Goal: Transaction & Acquisition: Purchase product/service

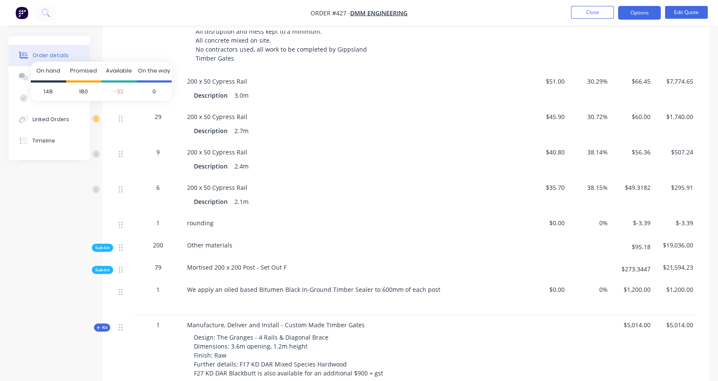
scroll to position [569, 0]
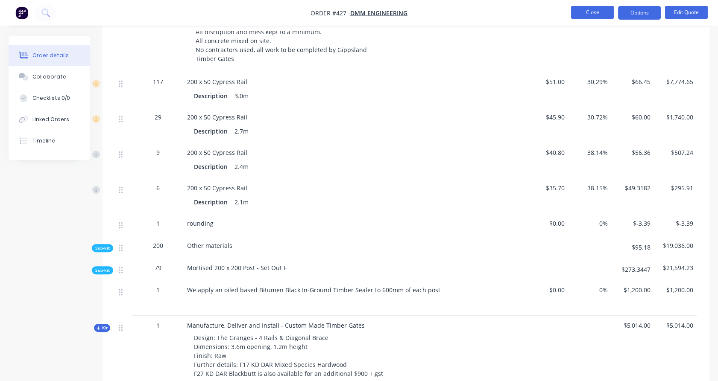
click at [595, 11] on button "Close" at bounding box center [592, 12] width 43 height 13
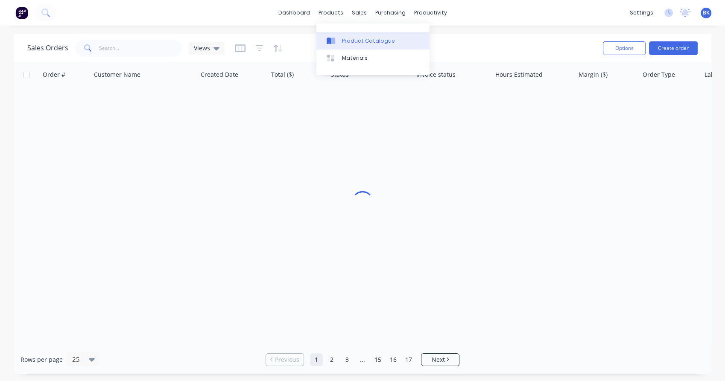
click at [346, 35] on link "Product Catalogue" at bounding box center [372, 40] width 113 height 17
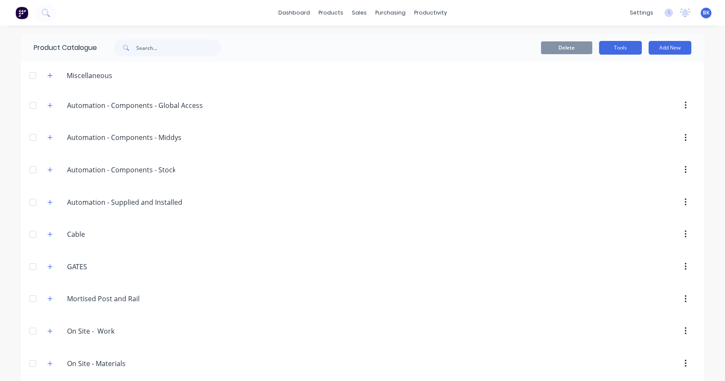
click at [613, 44] on button "Tools" at bounding box center [620, 48] width 43 height 14
click at [617, 85] on div "Stocktake" at bounding box center [601, 87] width 66 height 12
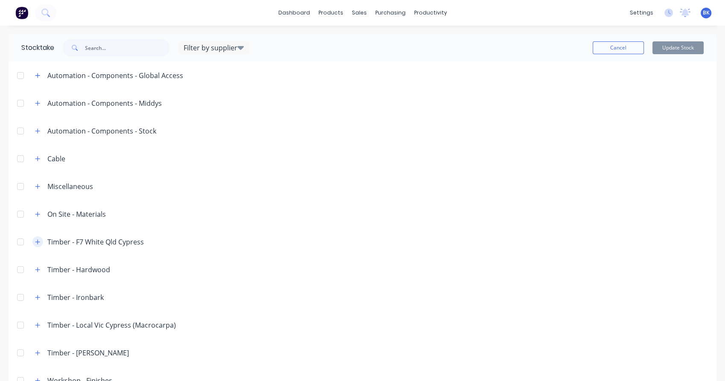
click at [38, 243] on icon "button" at bounding box center [37, 242] width 5 height 6
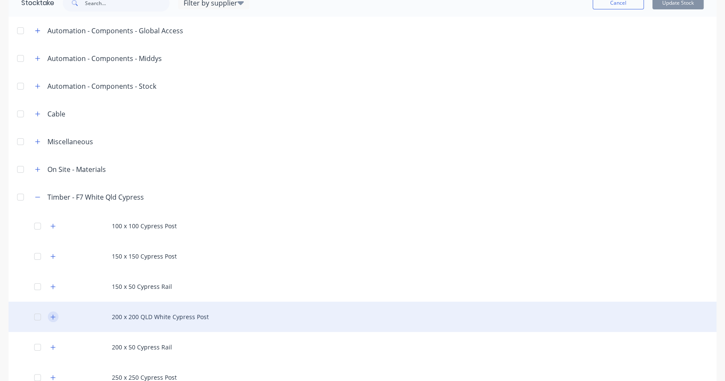
click at [55, 318] on icon "button" at bounding box center [52, 317] width 5 height 6
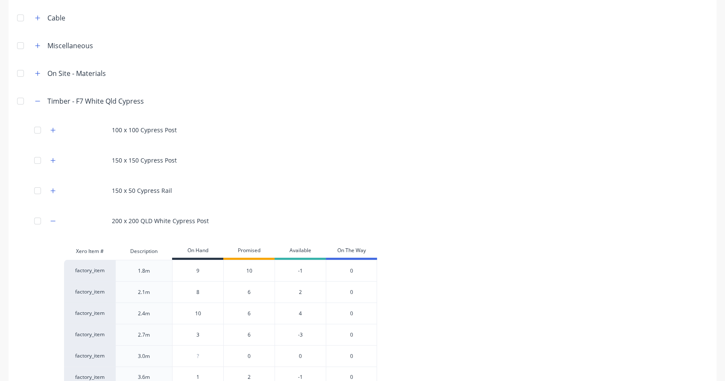
scroll to position [141, 0]
click at [509, 257] on div "Xero Item # Description On Hand Promised Available On The Way factory_item 1.8m…" at bounding box center [357, 319] width 587 height 152
click at [12, 240] on div "100 x 100 Cypress Post 150 x 150 Cypress Post 150 x 50 Cypress Rail 200 x 200 Q…" at bounding box center [363, 287] width 708 height 347
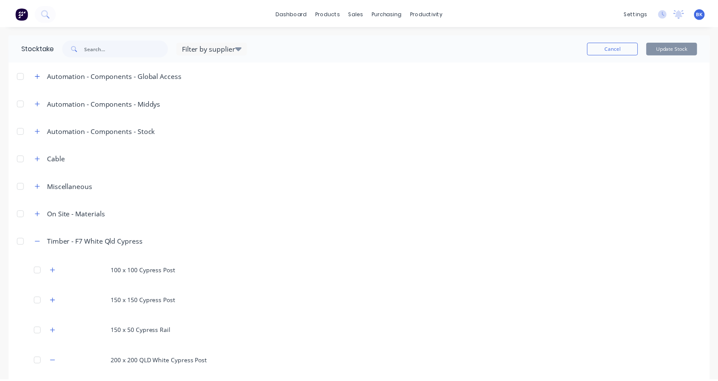
scroll to position [0, 0]
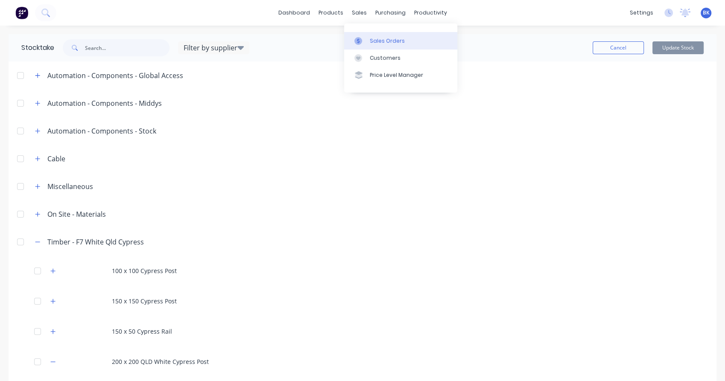
click at [368, 45] on link "Sales Orders" at bounding box center [400, 40] width 113 height 17
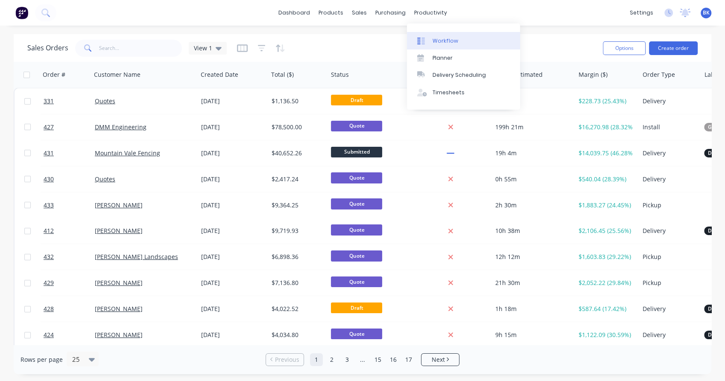
click at [442, 36] on link "Workflow" at bounding box center [463, 40] width 113 height 17
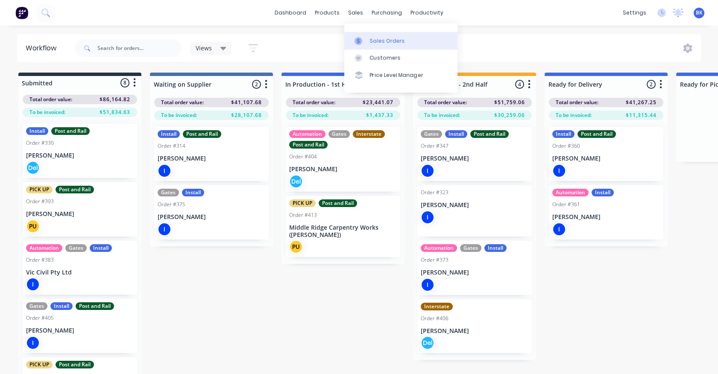
click at [369, 34] on link "Sales Orders" at bounding box center [400, 40] width 113 height 17
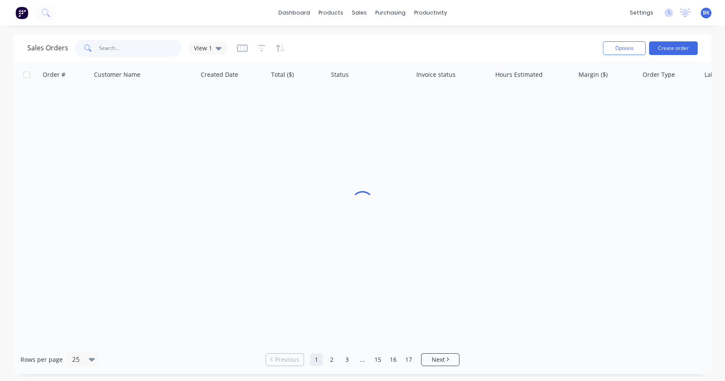
click at [120, 48] on input "text" at bounding box center [140, 48] width 83 height 17
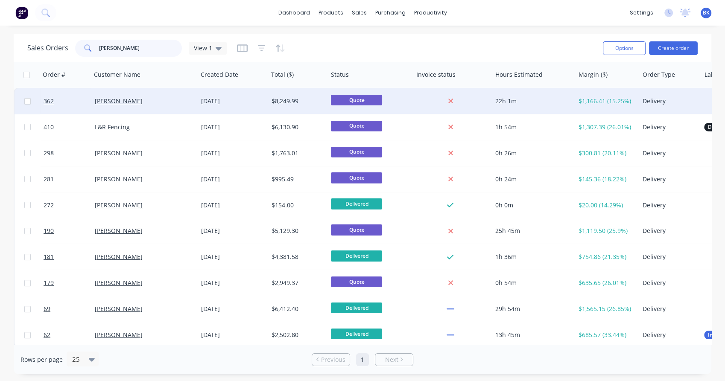
type input "[PERSON_NAME]"
click at [139, 105] on div "[PERSON_NAME]" at bounding box center [144, 101] width 106 height 26
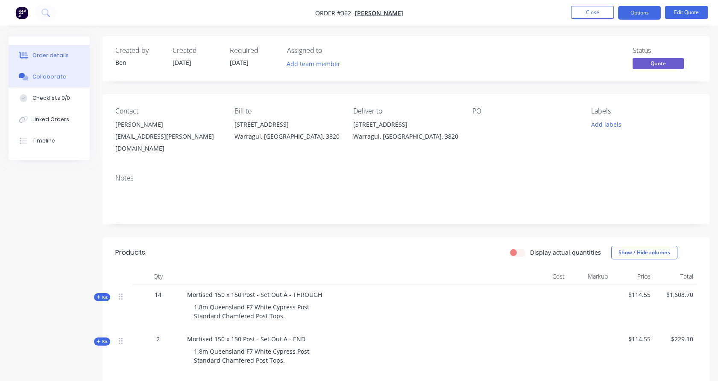
click at [54, 79] on div "Collaborate" at bounding box center [49, 77] width 34 height 8
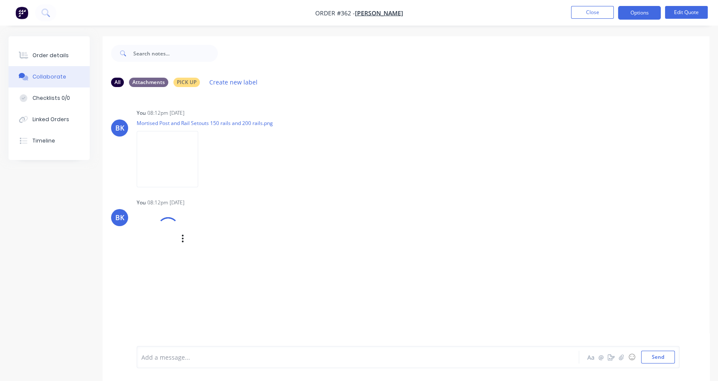
scroll to position [13, 0]
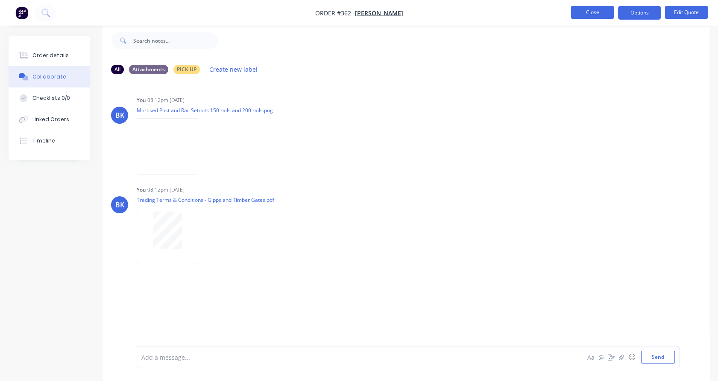
click at [594, 13] on button "Close" at bounding box center [592, 12] width 43 height 13
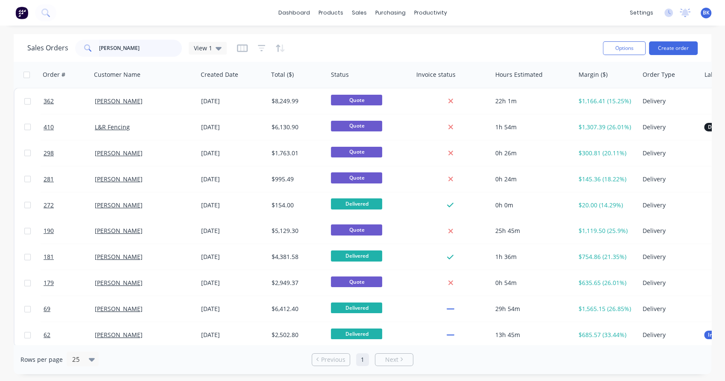
click at [140, 55] on input "[PERSON_NAME]" at bounding box center [140, 48] width 83 height 17
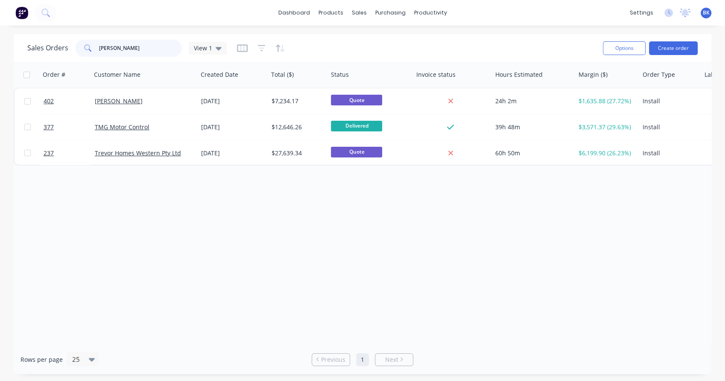
type input "[PERSON_NAME]"
click at [171, 123] on div "TMG Motor Control" at bounding box center [142, 127] width 95 height 9
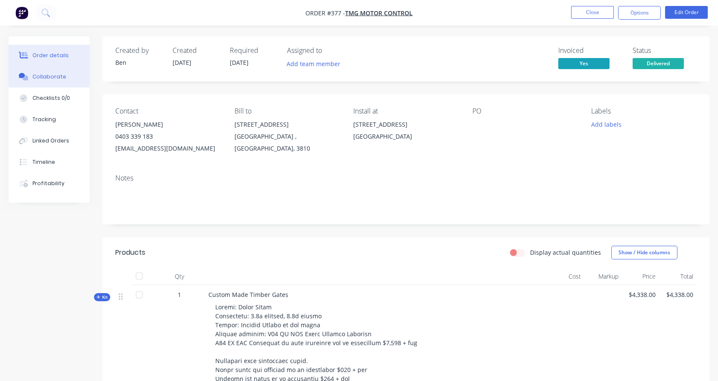
click at [47, 78] on div "Collaborate" at bounding box center [49, 77] width 34 height 8
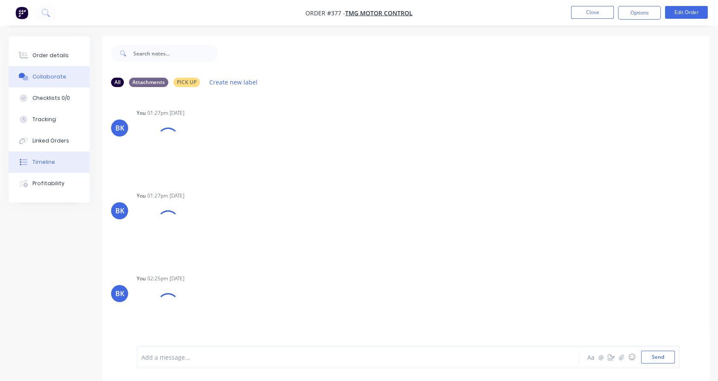
click at [61, 161] on button "Timeline" at bounding box center [49, 162] width 81 height 21
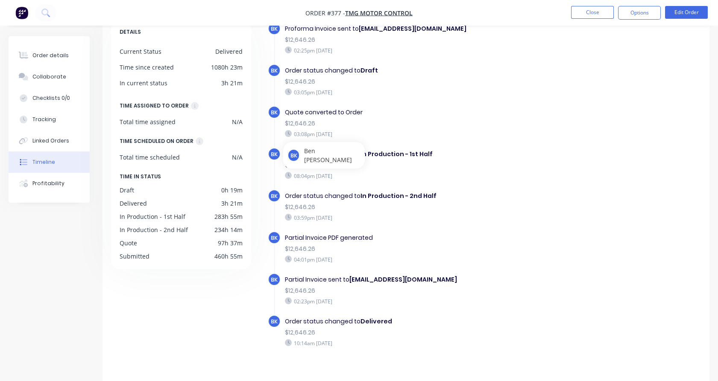
scroll to position [66, 0]
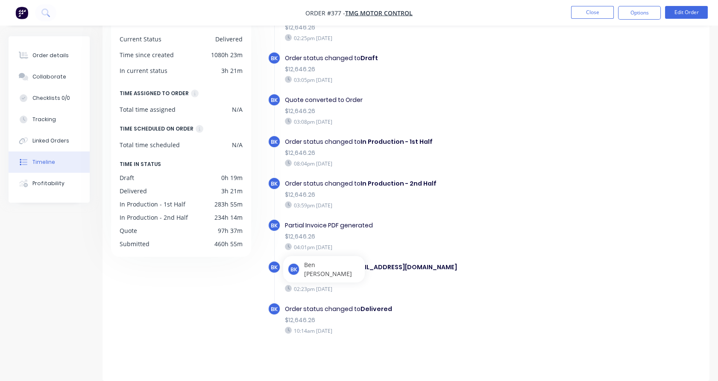
click at [368, 280] on div "$12,646.26" at bounding box center [418, 278] width 267 height 9
drag, startPoint x: 432, startPoint y: 267, endPoint x: 403, endPoint y: 260, distance: 30.3
click at [403, 260] on div "BK Order created 01:12pm [DATE] BK Order converted to Quote $12,123.76 01:27pm …" at bounding box center [484, 47] width 433 height 638
drag, startPoint x: 403, startPoint y: 260, endPoint x: 477, endPoint y: 248, distance: 75.3
click at [477, 248] on div "04:01pm [DATE]" at bounding box center [418, 247] width 267 height 8
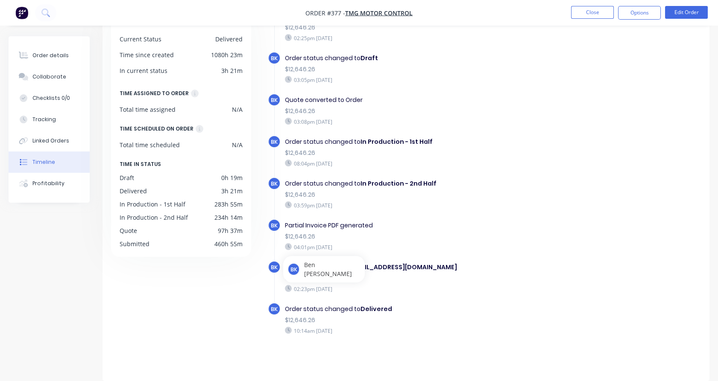
click at [472, 292] on div "02:23pm [DATE]" at bounding box center [418, 289] width 267 height 8
click at [21, 11] on img "button" at bounding box center [21, 12] width 13 height 13
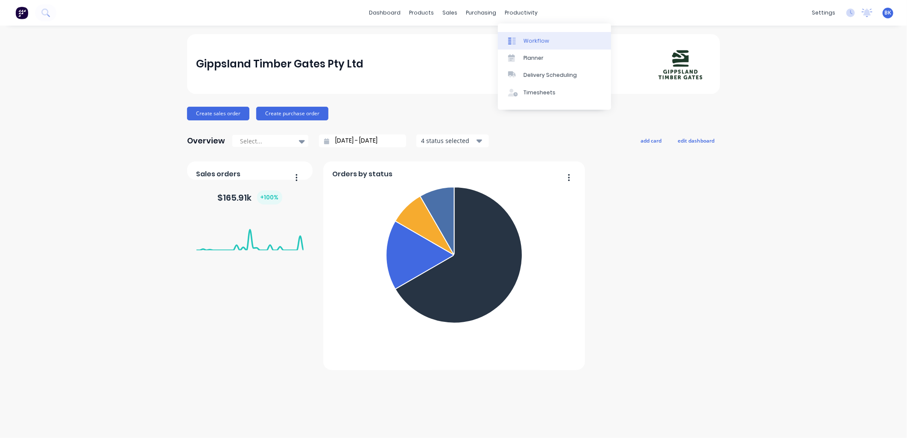
click at [530, 38] on div "Workflow" at bounding box center [537, 41] width 26 height 8
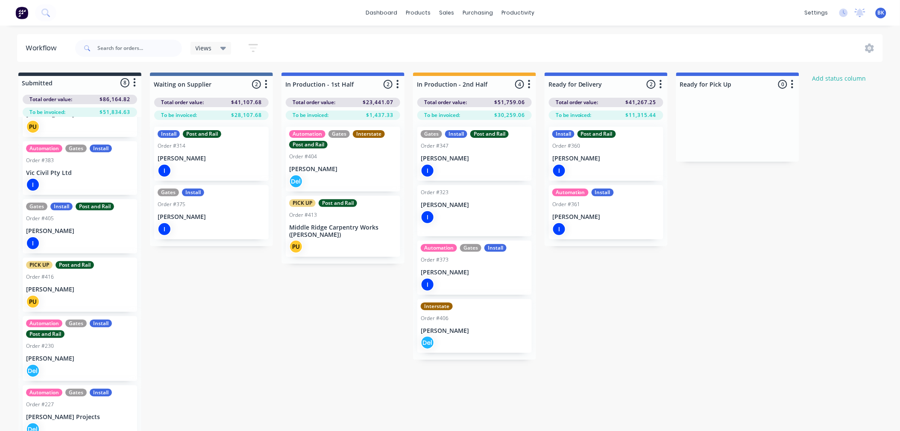
scroll to position [151, 0]
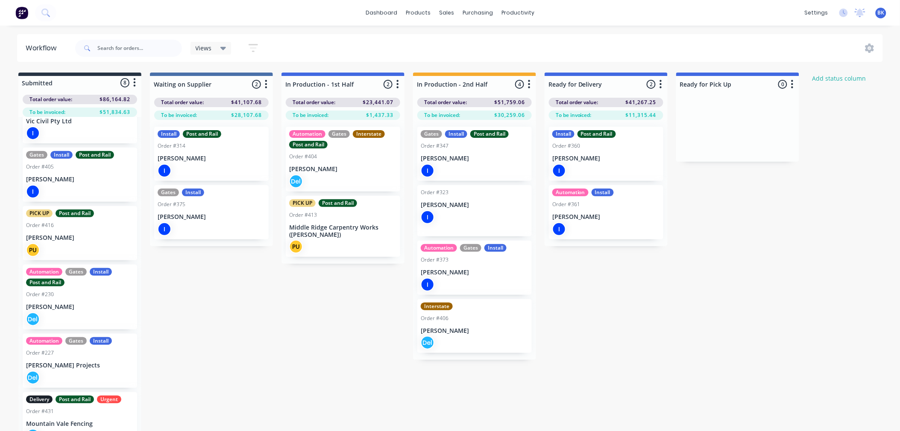
click at [99, 375] on div "Del" at bounding box center [80, 378] width 108 height 14
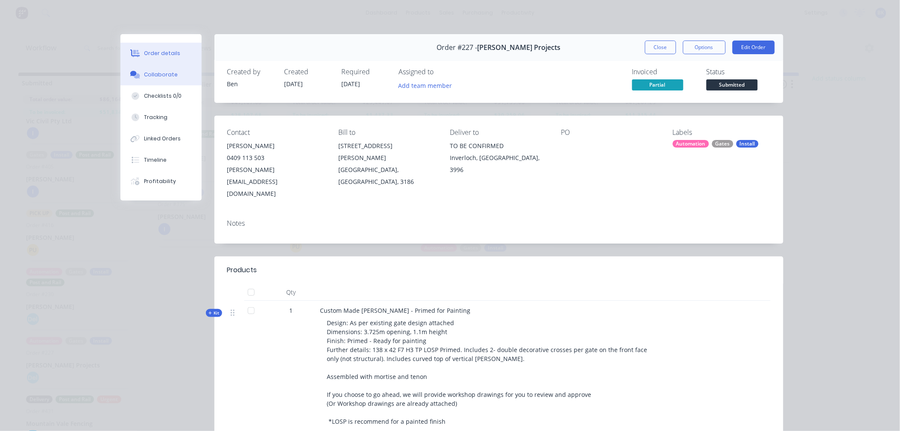
click at [158, 74] on div "Collaborate" at bounding box center [161, 75] width 34 height 8
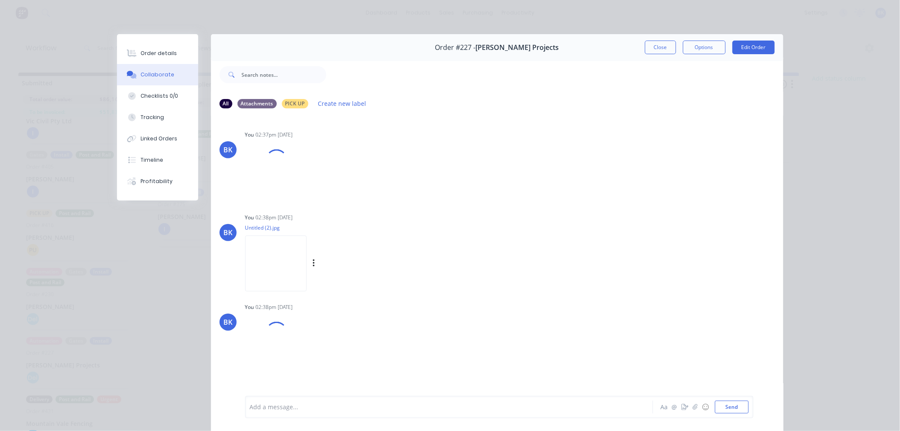
click at [292, 266] on img at bounding box center [275, 264] width 61 height 56
click at [655, 48] on button "Close" at bounding box center [660, 48] width 31 height 14
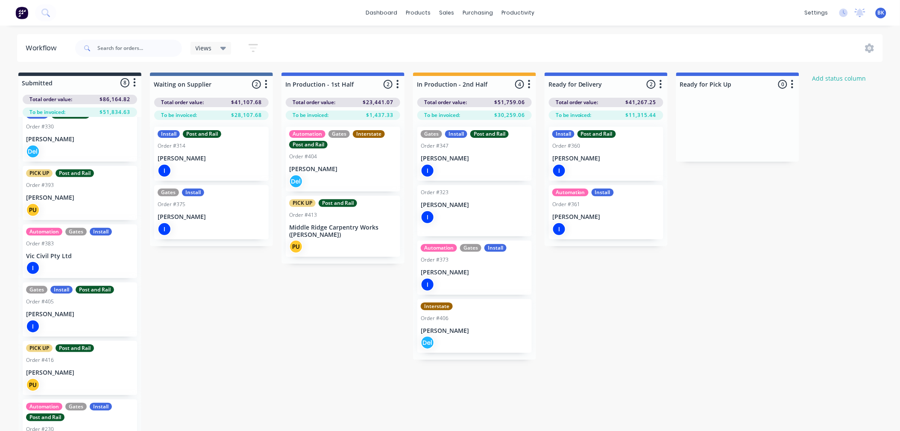
scroll to position [15, 0]
click at [82, 262] on div "I" at bounding box center [80, 269] width 108 height 14
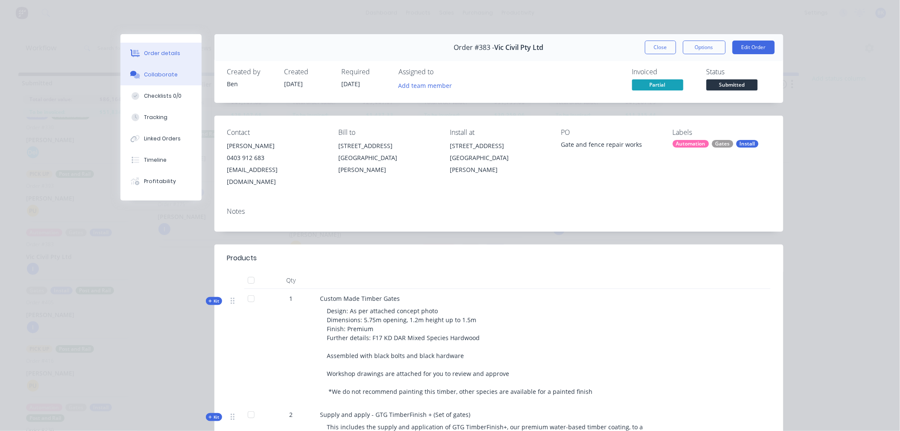
click at [155, 79] on button "Collaborate" at bounding box center [160, 74] width 81 height 21
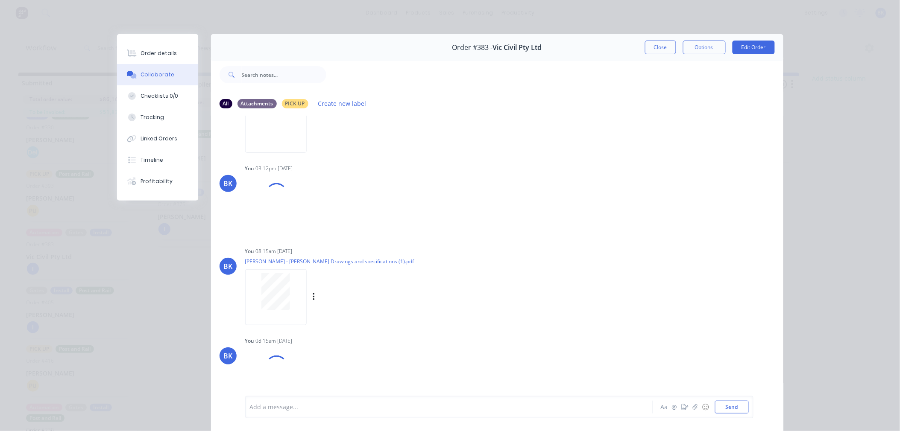
scroll to position [59, 0]
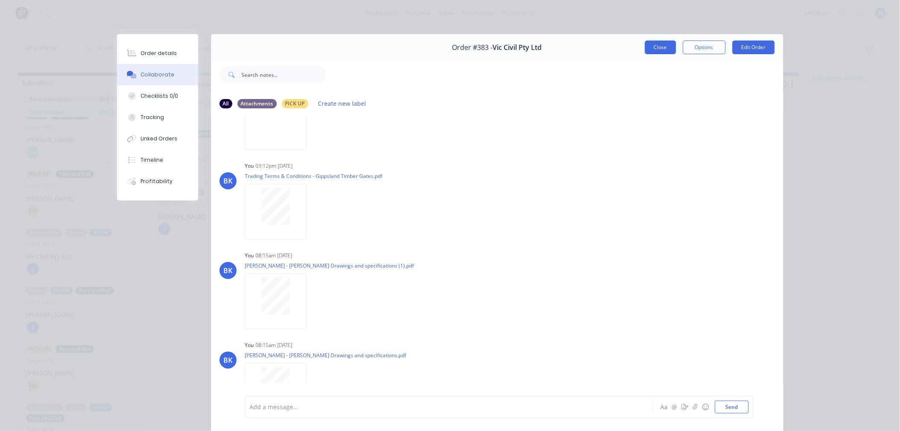
click at [654, 45] on button "Close" at bounding box center [660, 48] width 31 height 14
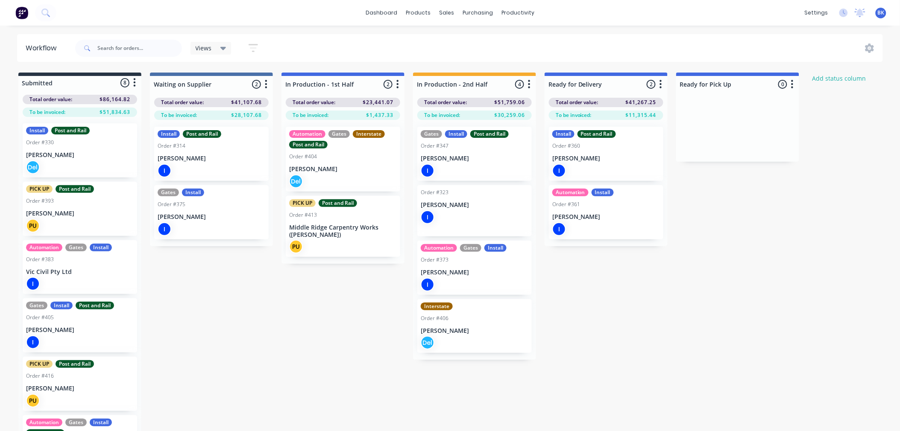
scroll to position [0, 0]
click at [65, 214] on p "[PERSON_NAME]" at bounding box center [80, 214] width 108 height 7
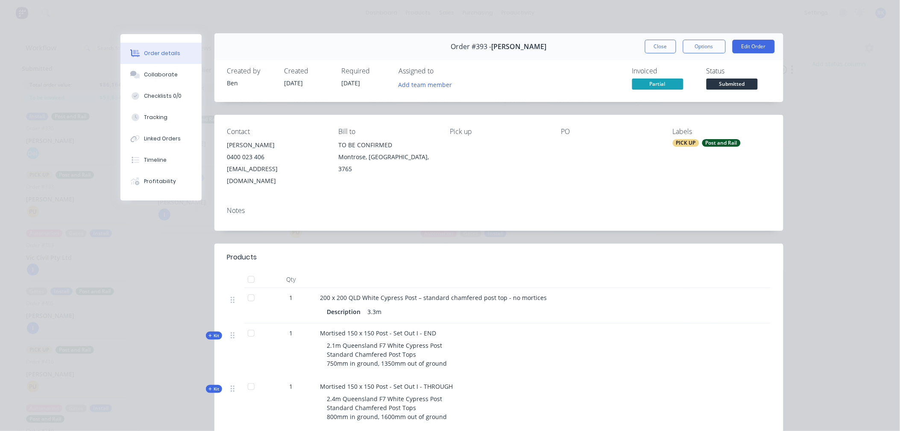
scroll to position [1, 0]
click at [661, 45] on button "Close" at bounding box center [660, 46] width 31 height 14
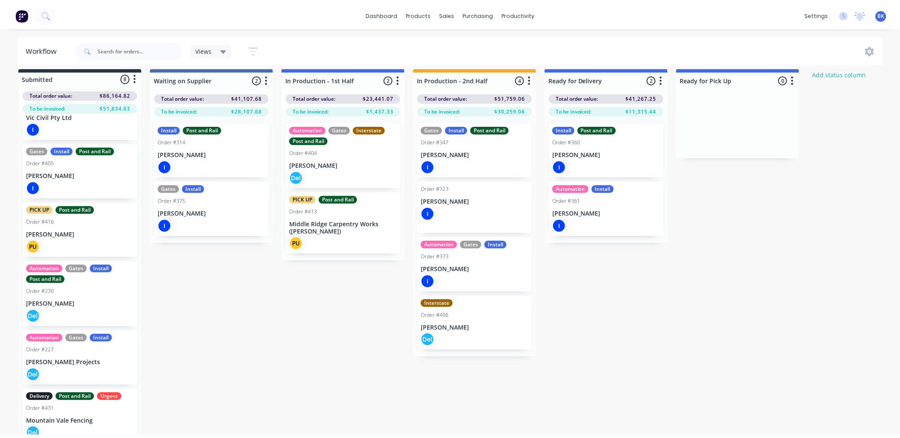
scroll to position [0, 0]
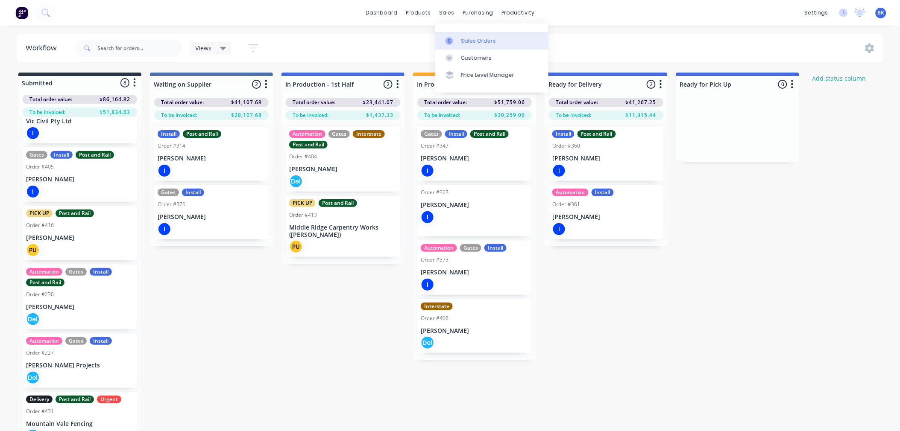
click at [454, 43] on div at bounding box center [451, 41] width 13 height 8
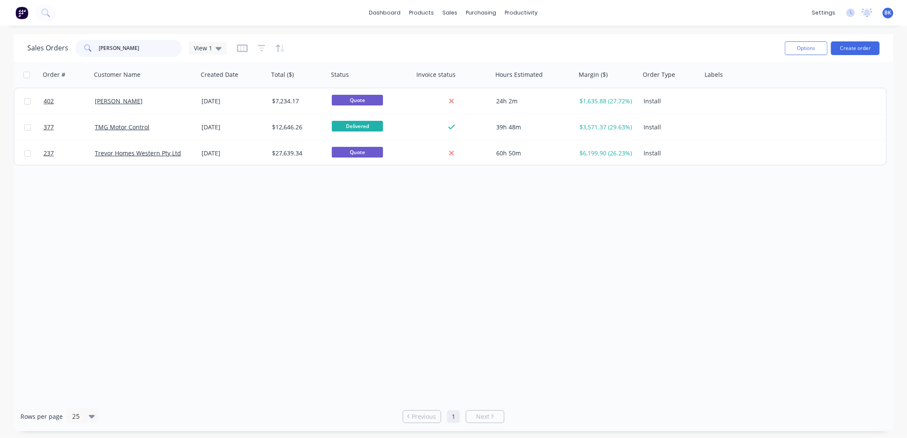
click at [124, 50] on input "[PERSON_NAME]" at bounding box center [140, 48] width 83 height 17
click at [125, 50] on input "[PERSON_NAME]" at bounding box center [140, 48] width 83 height 17
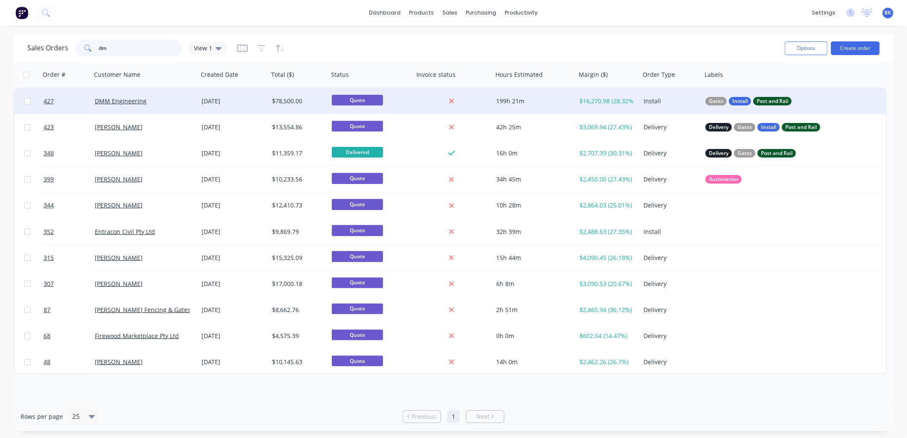
type input "dm"
click at [159, 101] on div "DMM Engineering" at bounding box center [142, 101] width 95 height 9
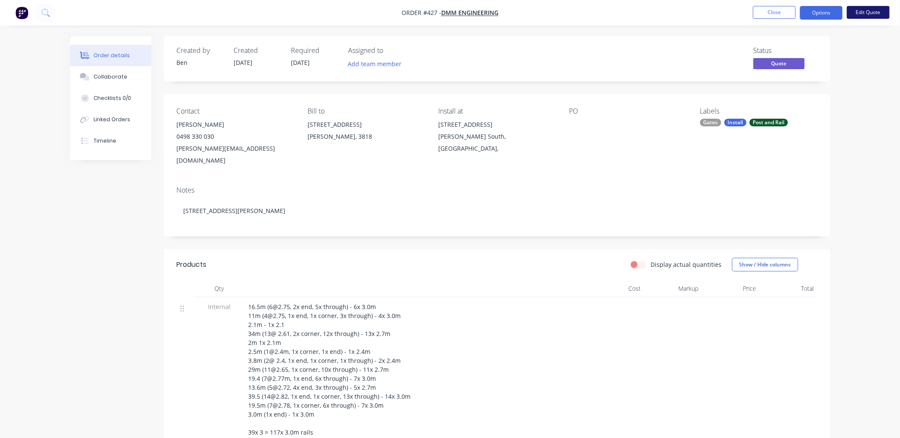
click at [717, 14] on button "Edit Quote" at bounding box center [868, 12] width 43 height 13
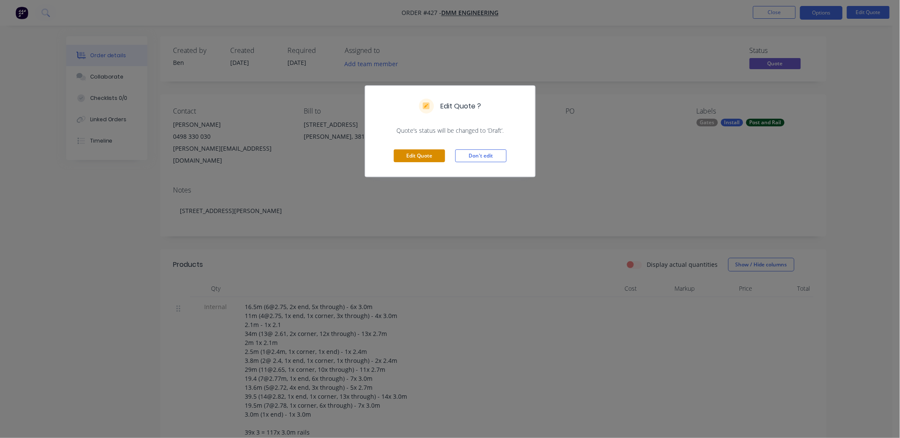
click at [427, 152] on button "Edit Quote" at bounding box center [419, 155] width 51 height 13
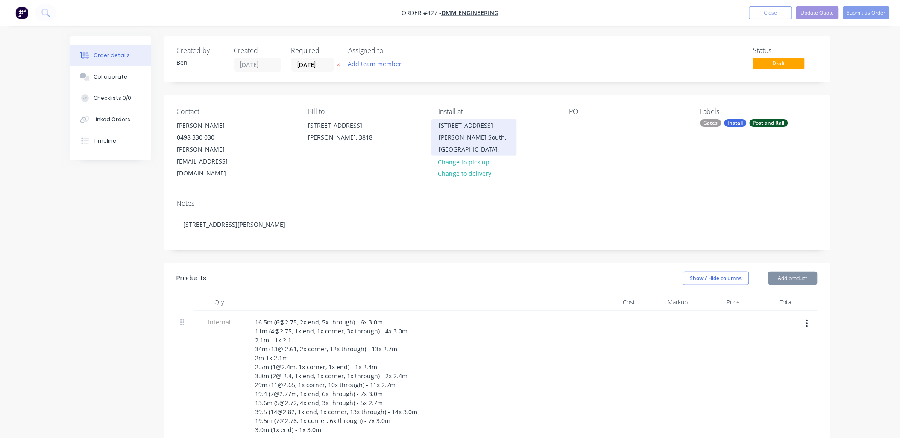
click at [462, 131] on div "[STREET_ADDRESS]" at bounding box center [474, 126] width 71 height 12
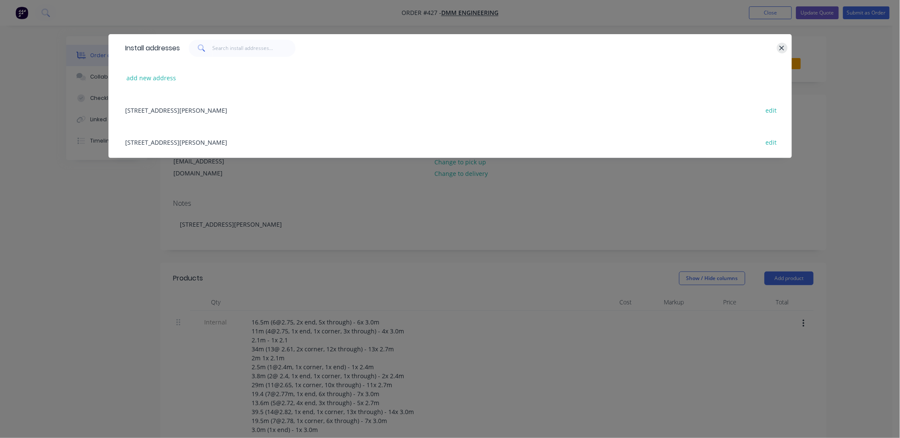
click at [717, 46] on icon "button" at bounding box center [782, 48] width 6 height 8
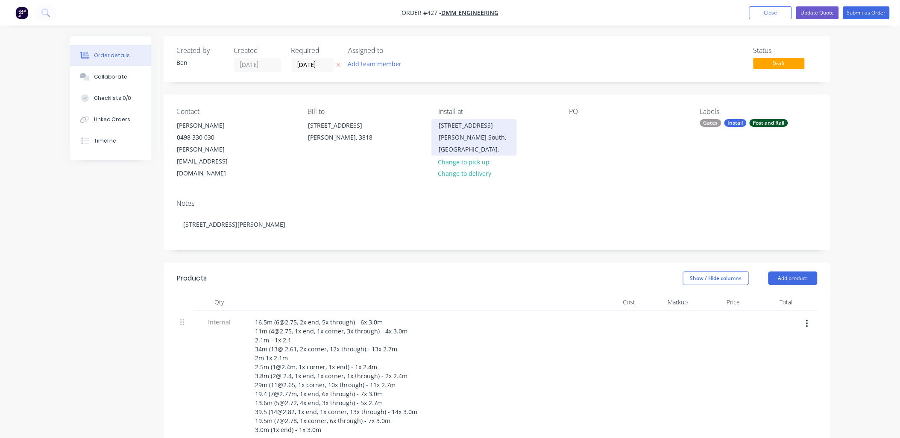
click at [436, 124] on div "[STREET_ADDRESS][PERSON_NAME]," at bounding box center [473, 137] width 85 height 37
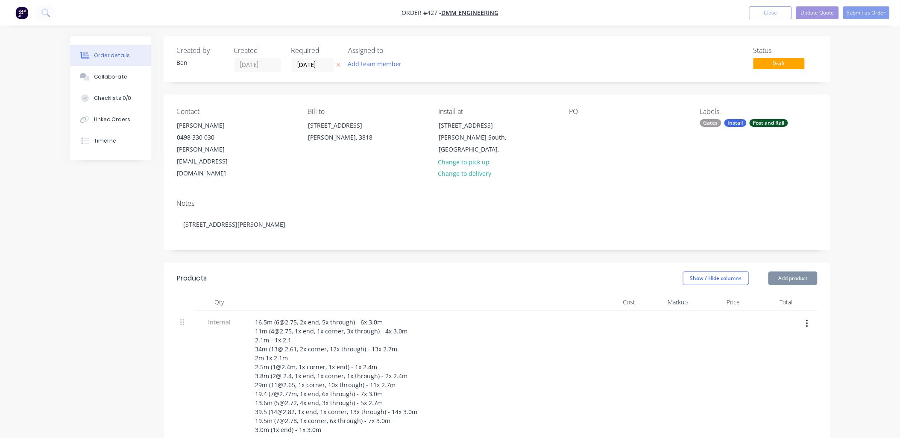
click at [448, 126] on div "[STREET_ADDRESS]" at bounding box center [474, 126] width 71 height 12
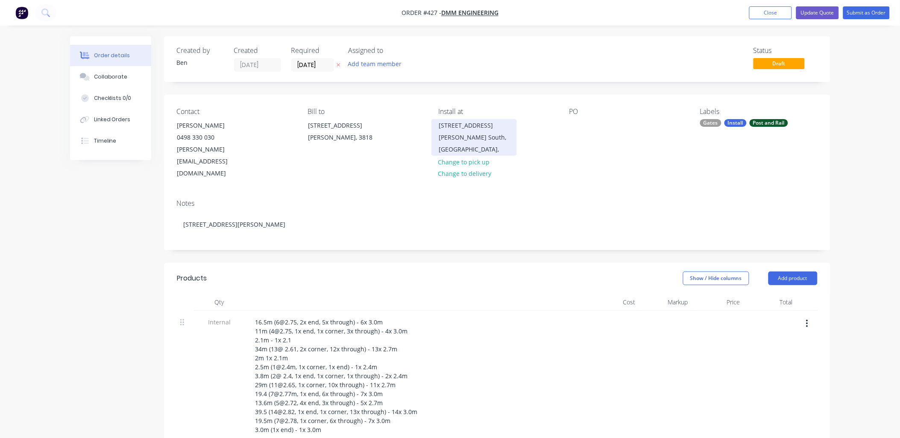
click at [464, 125] on div "[STREET_ADDRESS]" at bounding box center [474, 126] width 71 height 12
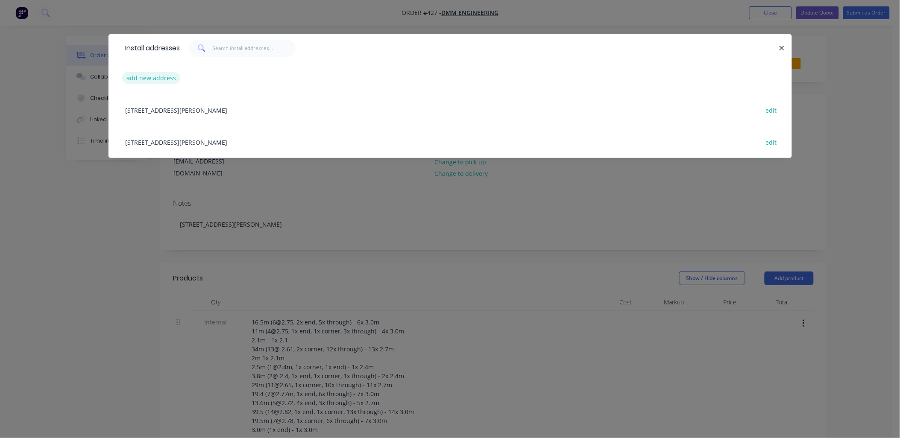
click at [142, 73] on button "add new address" at bounding box center [151, 78] width 59 height 12
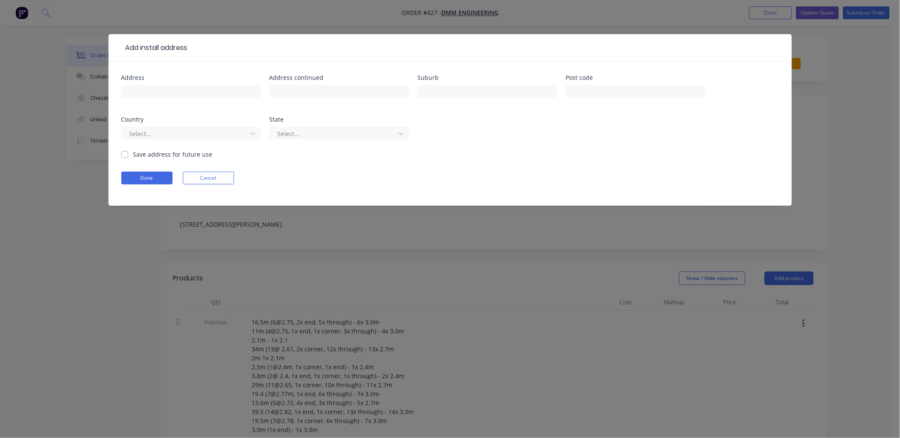
click at [133, 154] on label "Save address for future use" at bounding box center [172, 154] width 79 height 9
click at [128, 154] on input "Save address for future use" at bounding box center [124, 154] width 7 height 8
checkbox input "true"
click at [150, 178] on button "Done" at bounding box center [146, 178] width 51 height 13
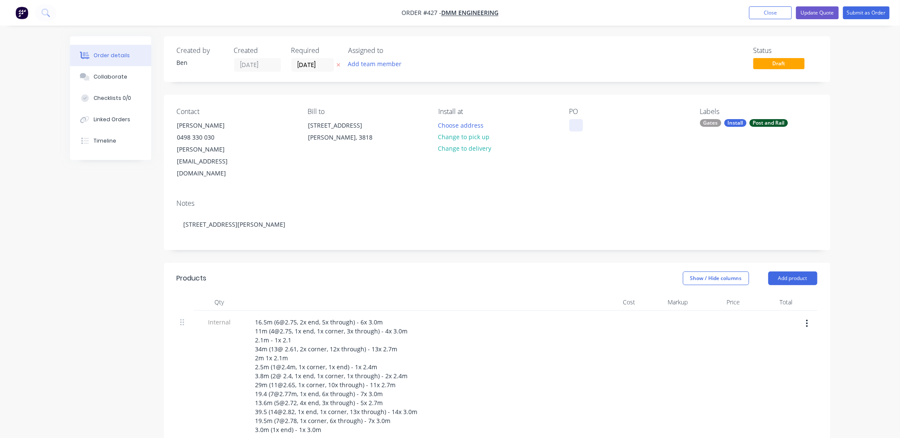
click at [578, 129] on div at bounding box center [576, 125] width 14 height 12
paste div
click at [616, 170] on div "Contact [PERSON_NAME] [PHONE_NUMBER] [EMAIL_ADDRESS][DOMAIN_NAME] Bill to [STRE…" at bounding box center [497, 144] width 666 height 98
drag, startPoint x: 601, startPoint y: 125, endPoint x: 525, endPoint y: 132, distance: 76.4
click at [525, 132] on div "Contact [PERSON_NAME] [PHONE_NUMBER] [EMAIL_ADDRESS][DOMAIN_NAME] Bill to [STRE…" at bounding box center [497, 144] width 666 height 98
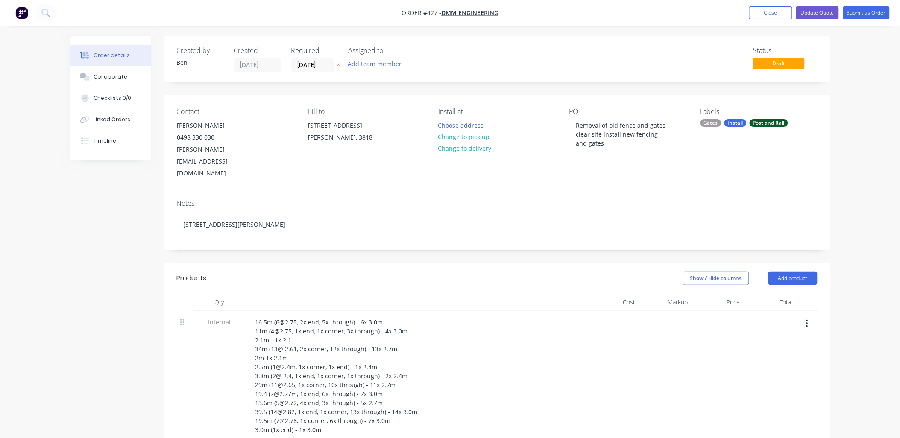
click at [525, 131] on div "Install at Choose address Change to pick up Change to delivery" at bounding box center [496, 144] width 117 height 72
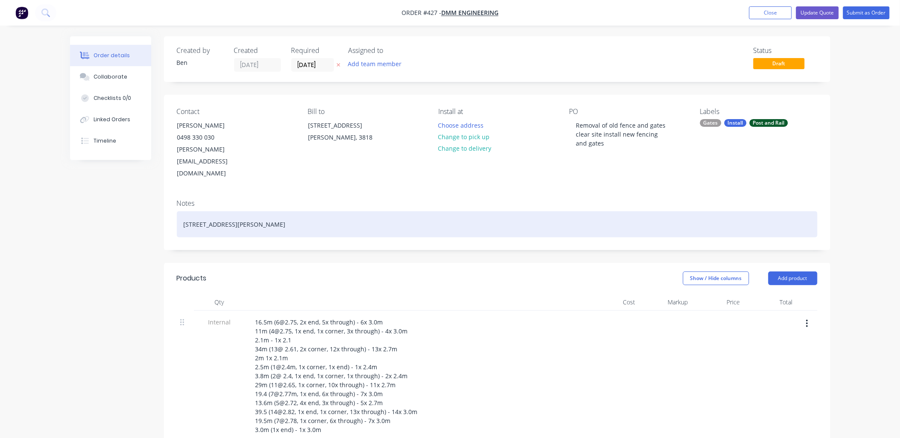
click at [210, 211] on div "[STREET_ADDRESS][PERSON_NAME]" at bounding box center [497, 224] width 641 height 26
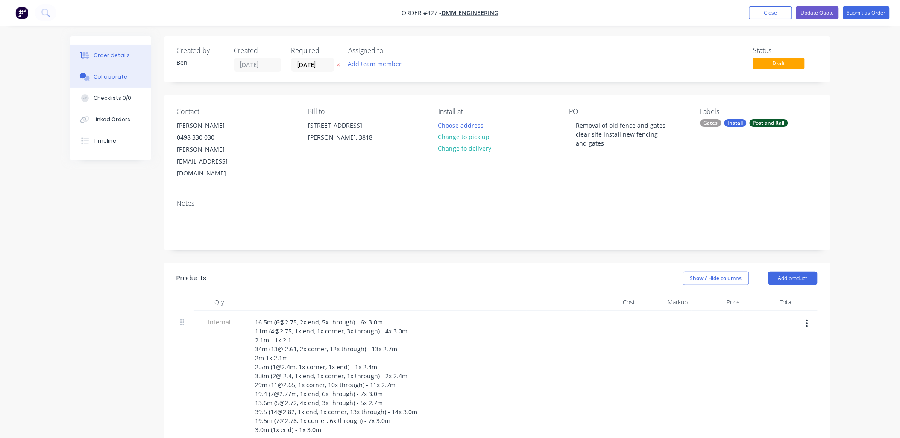
click at [97, 75] on div "Collaborate" at bounding box center [111, 77] width 34 height 8
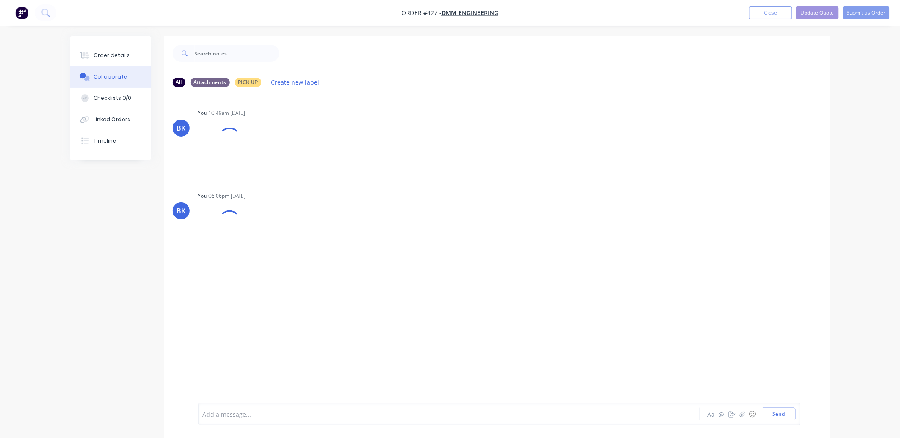
click at [282, 381] on div at bounding box center [425, 414] width 444 height 9
click at [717, 381] on button "Send" at bounding box center [779, 414] width 34 height 13
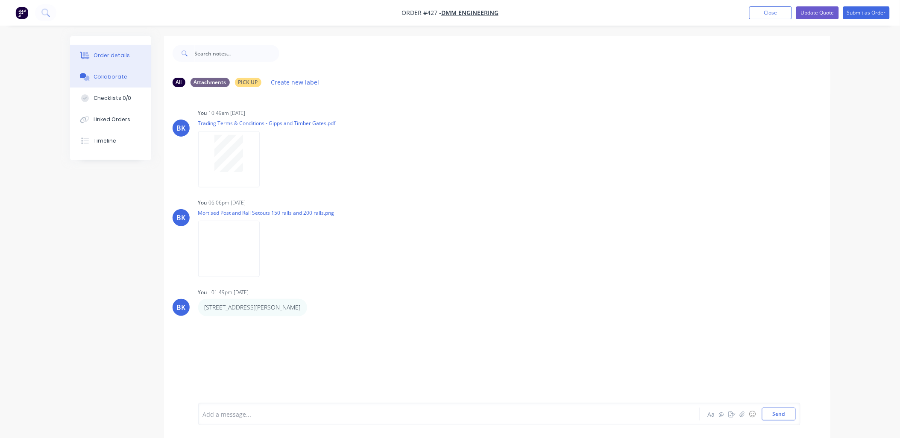
click at [110, 61] on button "Order details" at bounding box center [110, 55] width 81 height 21
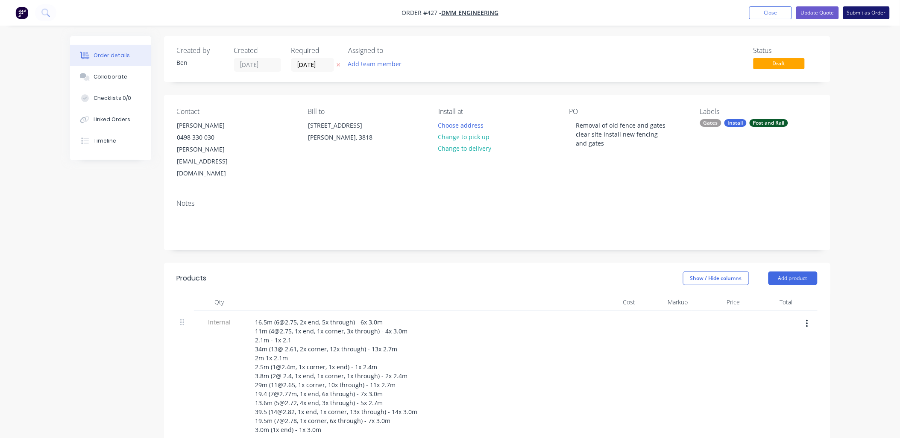
click at [717, 15] on button "Submit as Order" at bounding box center [866, 12] width 47 height 13
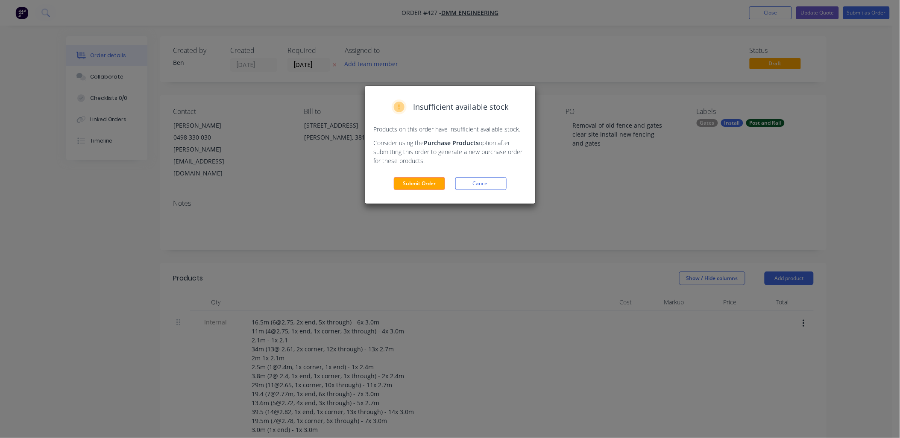
click at [409, 183] on button "Submit Order" at bounding box center [419, 183] width 51 height 13
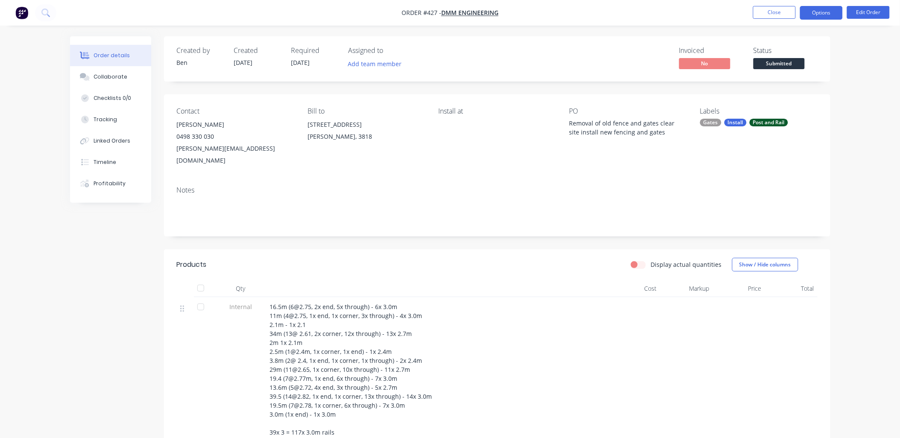
click at [717, 16] on button "Options" at bounding box center [821, 13] width 43 height 14
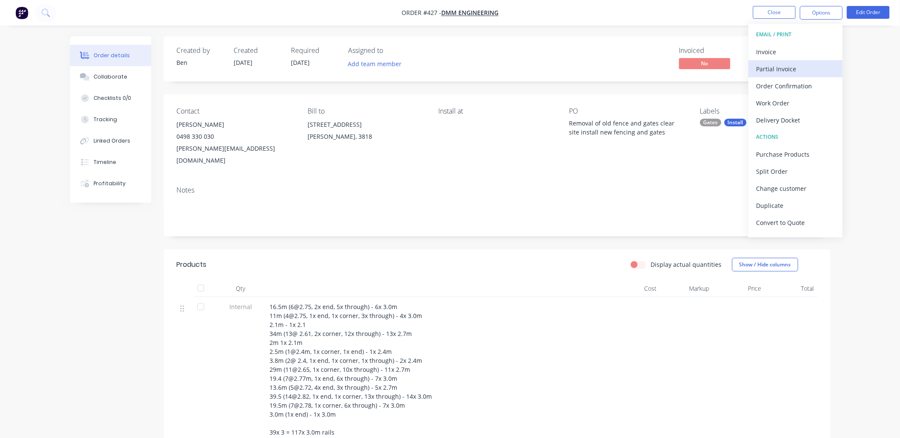
click at [717, 69] on div "Partial Invoice" at bounding box center [795, 69] width 79 height 12
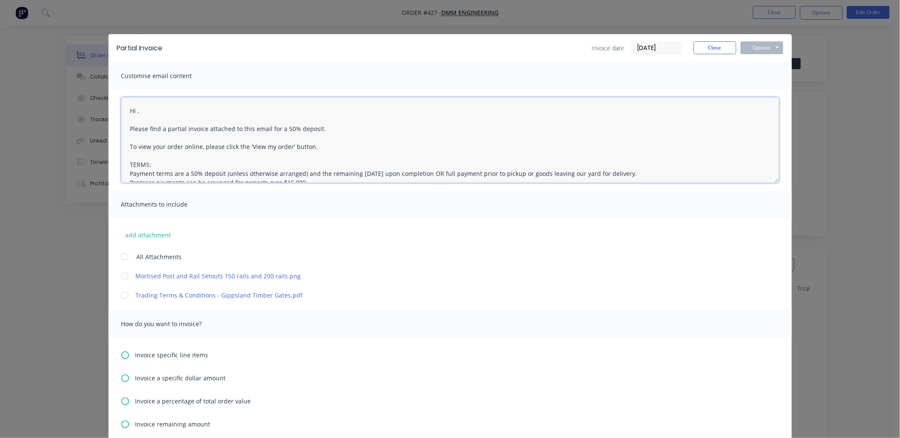
click at [134, 108] on textarea "Hi , Please find a partial invoice attached to this email for a 50% deposit. To…" at bounding box center [450, 139] width 658 height 85
click at [151, 117] on textarea "Hi [PERSON_NAME], Please find a partial invoice attached to this email for a 50…" at bounding box center [450, 139] width 658 height 85
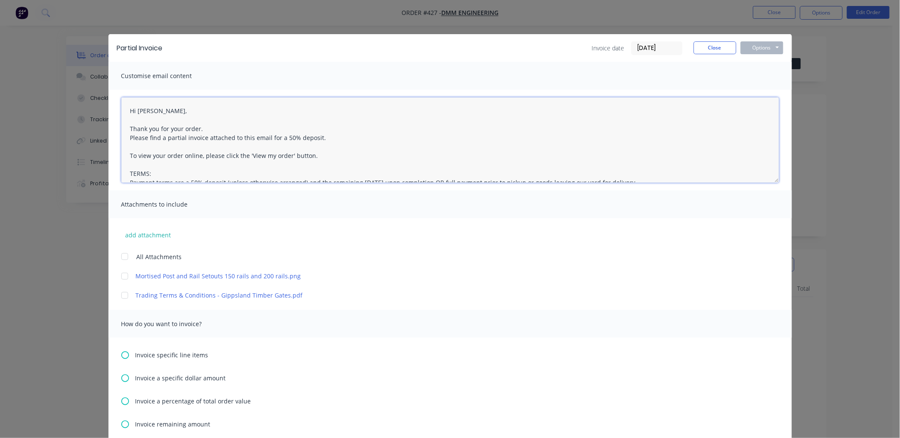
drag, startPoint x: 121, startPoint y: 255, endPoint x: 126, endPoint y: 311, distance: 55.8
click at [121, 255] on div at bounding box center [124, 256] width 17 height 17
type textarea "Hi [PERSON_NAME], Thank you for your order. Please find a partial invoice attac…"
click at [123, 376] on icon at bounding box center [125, 379] width 8 height 8
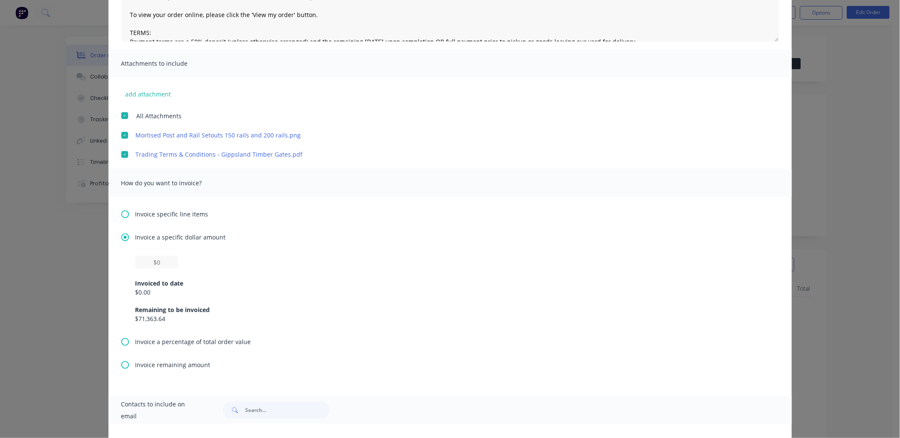
scroll to position [142, 0]
click at [163, 261] on input "text" at bounding box center [156, 261] width 43 height 13
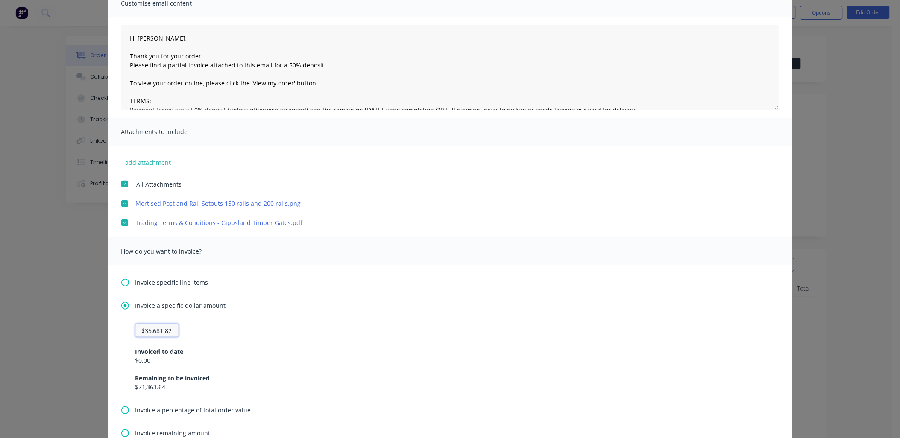
scroll to position [0, 0]
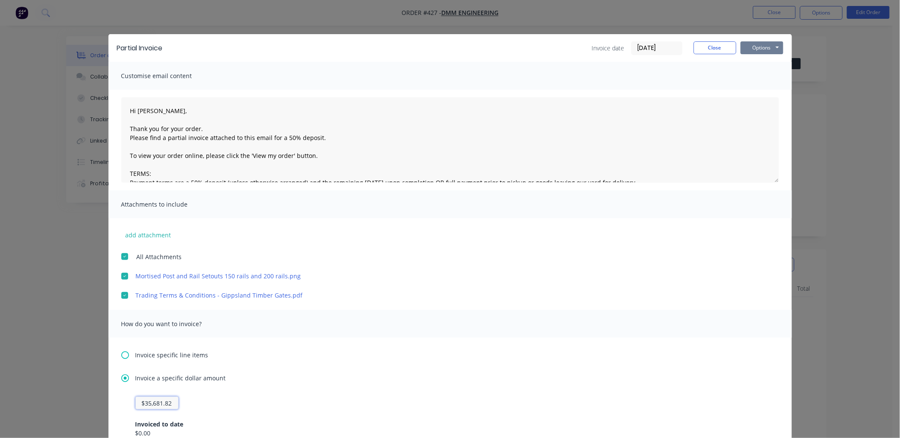
type input "$35,681.82"
click at [717, 53] on button "Options" at bounding box center [761, 47] width 43 height 13
drag, startPoint x: 327, startPoint y: 140, endPoint x: 84, endPoint y: 101, distance: 246.1
click at [84, 101] on div "Partial Invoice Invoice date [DATE] Close Options Preview Print Email Customise…" at bounding box center [450, 219] width 900 height 438
click at [717, 49] on button "Options" at bounding box center [761, 47] width 43 height 13
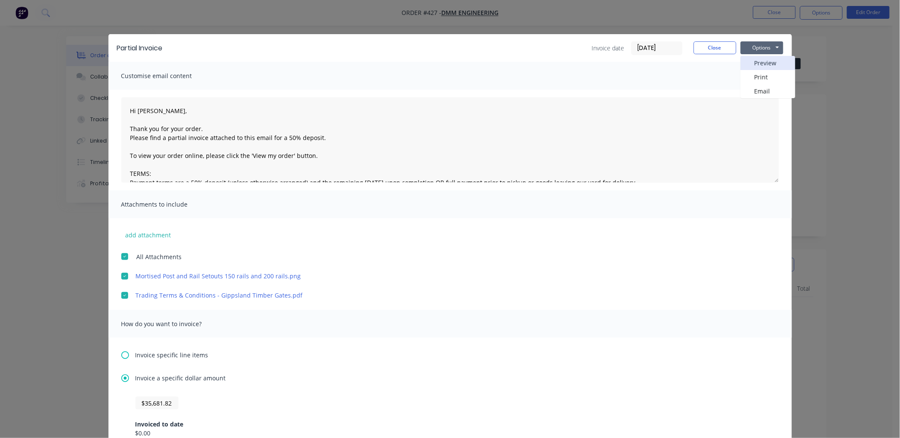
click at [717, 62] on button "Preview" at bounding box center [767, 63] width 55 height 14
click at [154, 381] on input "text" at bounding box center [156, 403] width 43 height 13
type input "$35,681.82"
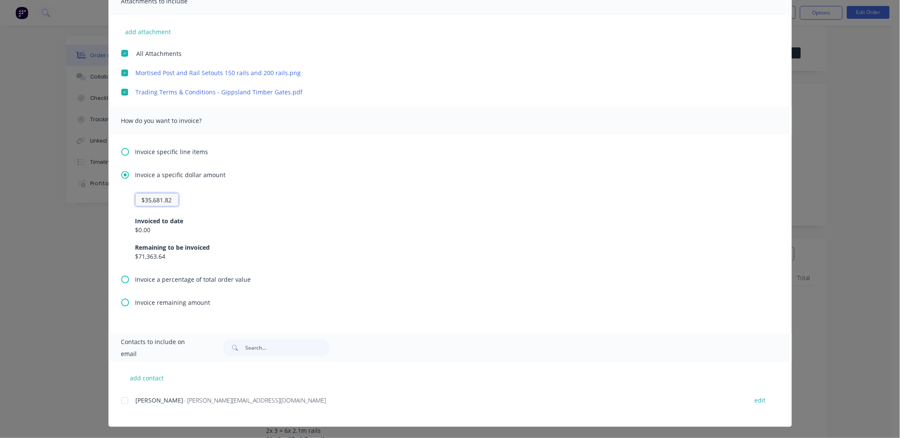
scroll to position [13, 0]
click at [122, 381] on div at bounding box center [124, 400] width 17 height 17
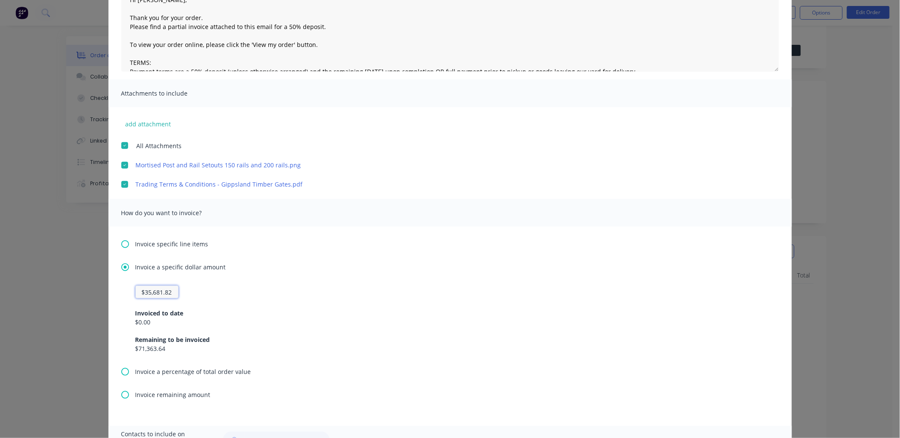
scroll to position [0, 0]
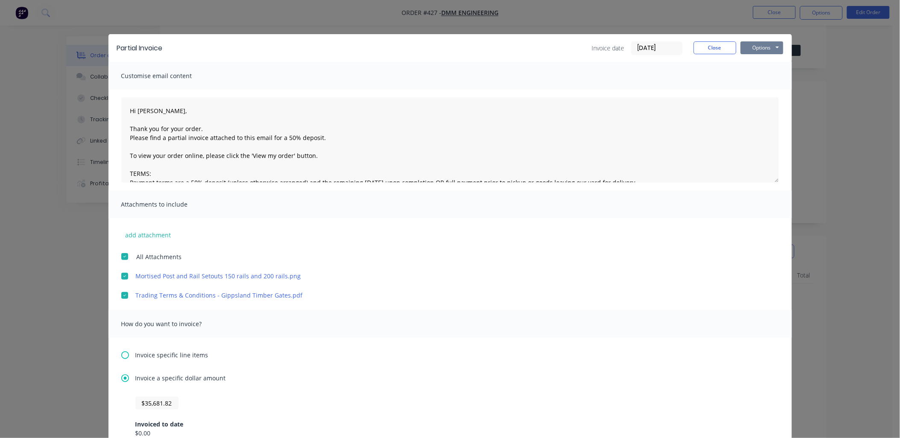
click at [717, 44] on button "Options" at bounding box center [761, 47] width 43 height 13
click at [717, 91] on button "Email" at bounding box center [767, 91] width 55 height 14
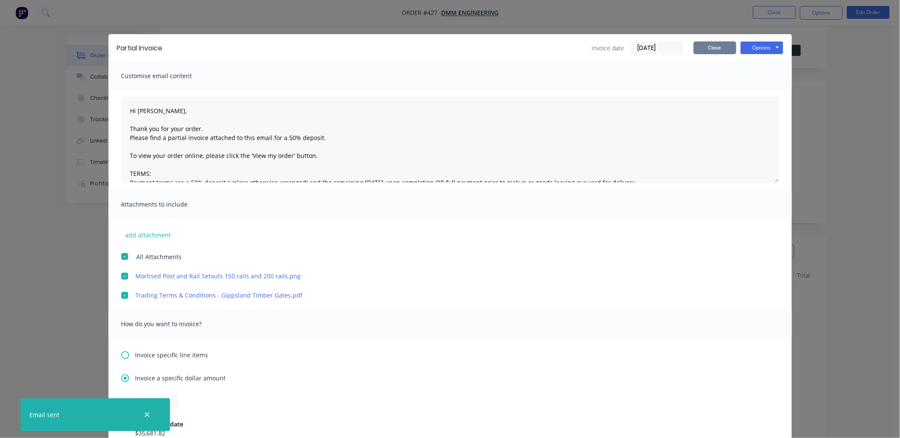
click at [714, 47] on button "Close" at bounding box center [715, 47] width 43 height 13
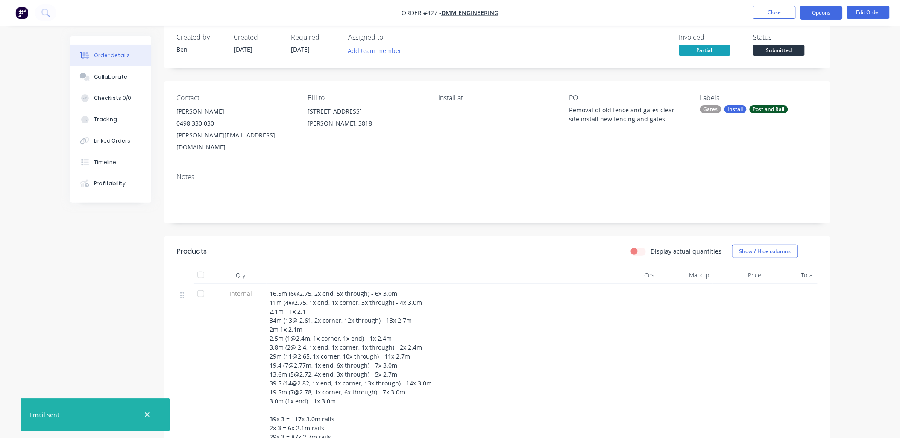
click at [717, 15] on button "Options" at bounding box center [821, 13] width 43 height 14
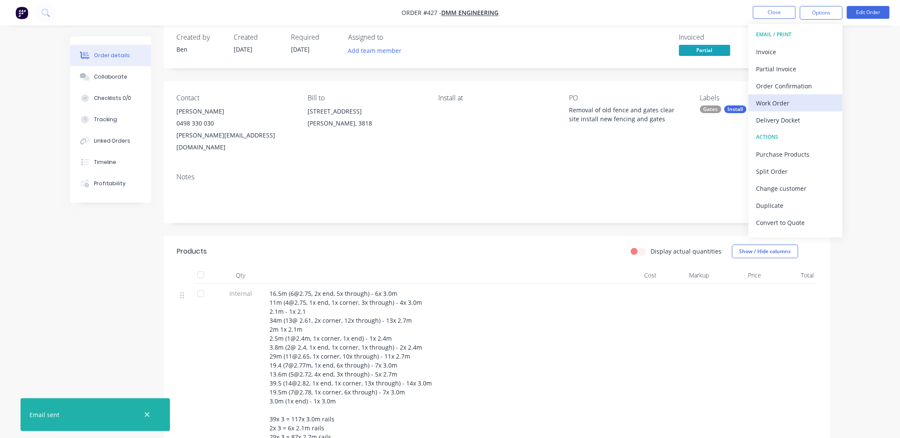
click at [717, 106] on div "Work Order" at bounding box center [795, 103] width 79 height 12
drag, startPoint x: 796, startPoint y: 105, endPoint x: 793, endPoint y: 100, distance: 6.5
click at [717, 105] on div "Custom" at bounding box center [795, 103] width 79 height 12
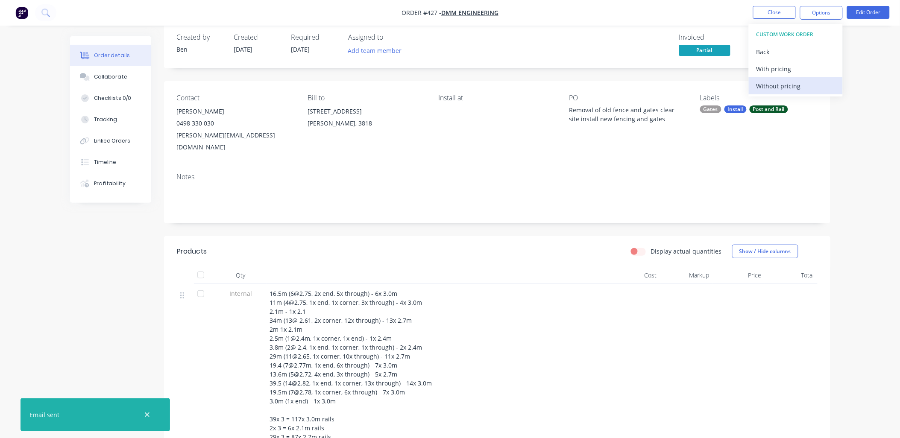
click at [717, 90] on div "Without pricing" at bounding box center [795, 86] width 79 height 12
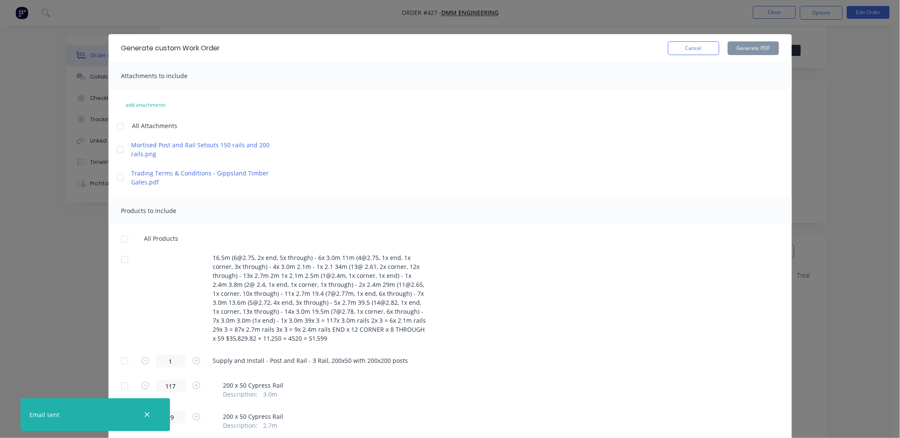
click at [120, 360] on div at bounding box center [124, 361] width 17 height 17
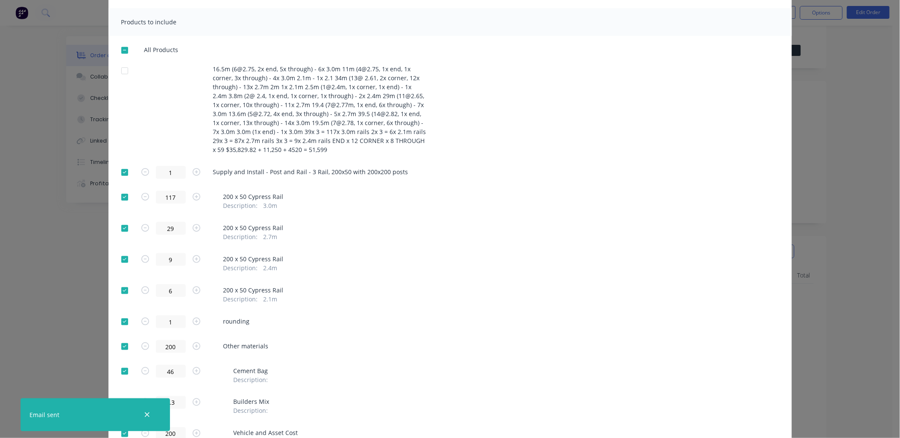
scroll to position [189, 0]
click at [123, 321] on div at bounding box center [124, 321] width 17 height 17
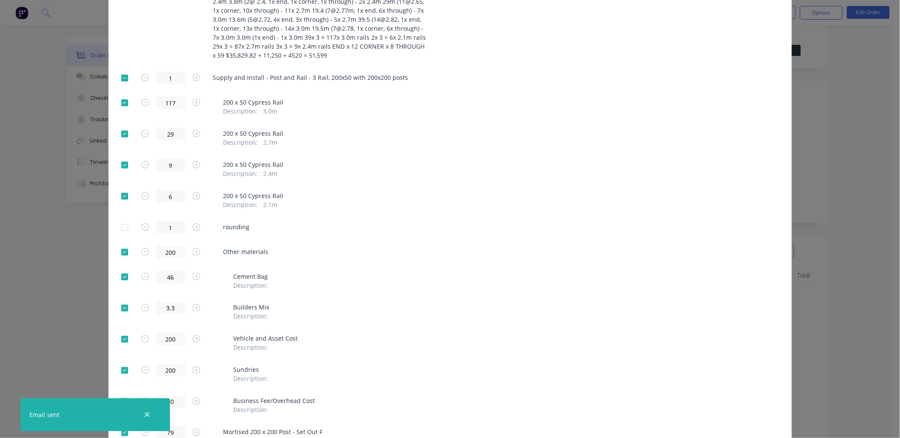
scroll to position [284, 0]
click at [122, 340] on div at bounding box center [124, 339] width 17 height 17
click at [125, 369] on div at bounding box center [124, 370] width 17 height 17
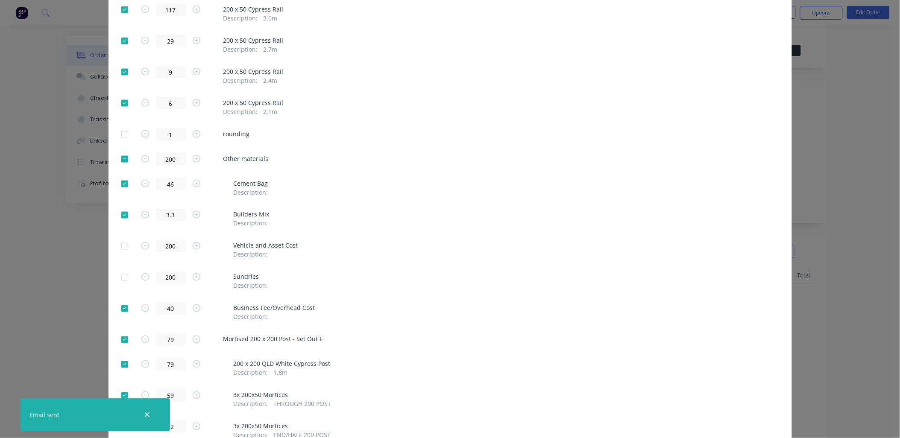
click at [118, 311] on div at bounding box center [124, 308] width 17 height 17
click at [123, 360] on div at bounding box center [124, 362] width 17 height 17
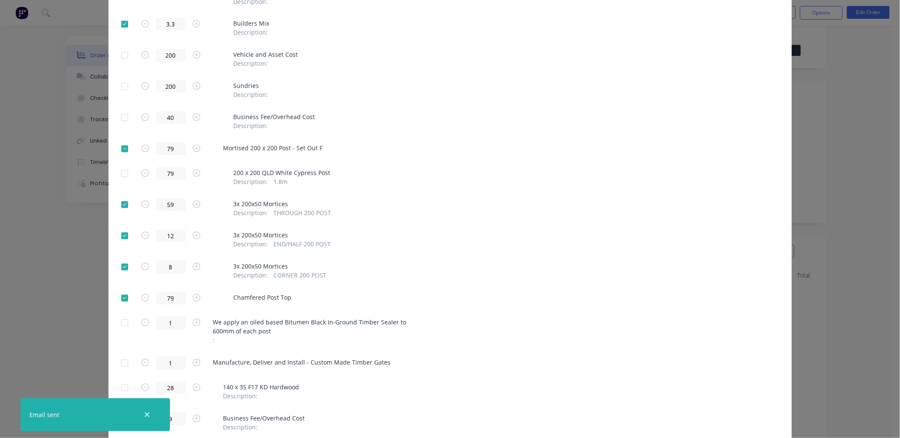
scroll to position [568, 0]
click at [123, 297] on div at bounding box center [124, 297] width 17 height 17
click at [125, 322] on div at bounding box center [124, 322] width 17 height 17
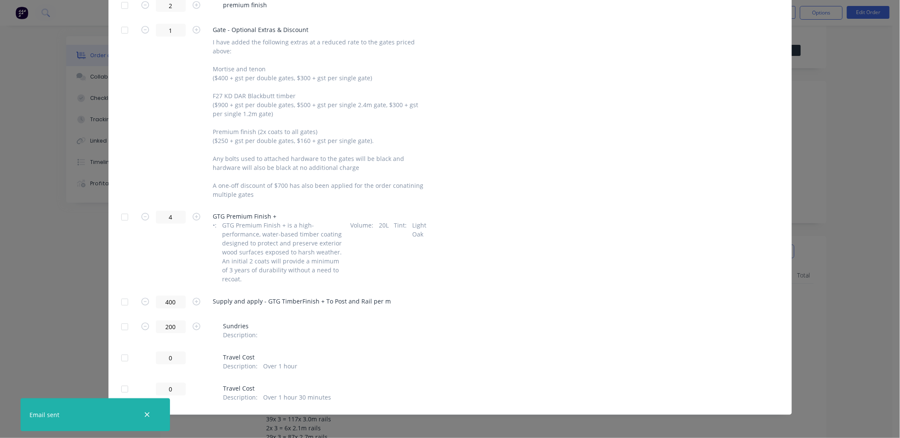
scroll to position [1534, 0]
drag, startPoint x: 124, startPoint y: 302, endPoint x: 127, endPoint y: 293, distance: 9.5
click at [124, 301] on div at bounding box center [124, 301] width 17 height 17
click at [122, 216] on div at bounding box center [124, 216] width 17 height 17
drag, startPoint x: 120, startPoint y: 326, endPoint x: 128, endPoint y: 363, distance: 38.1
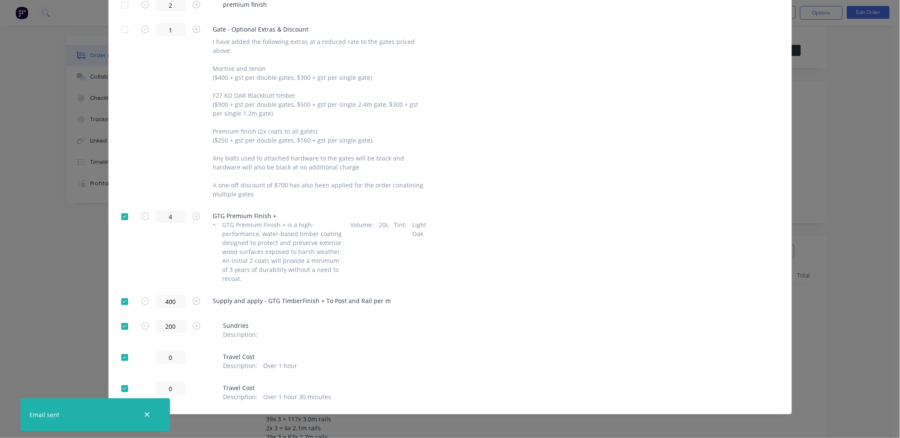
click at [120, 325] on div at bounding box center [124, 326] width 17 height 17
click at [121, 354] on div at bounding box center [124, 357] width 17 height 17
click at [122, 381] on div at bounding box center [124, 388] width 17 height 17
click at [125, 296] on div at bounding box center [124, 301] width 17 height 17
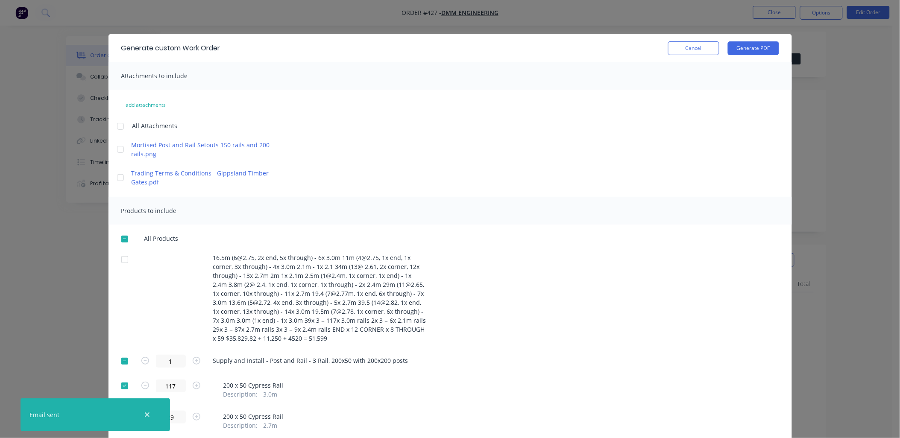
scroll to position [0, 0]
click at [717, 48] on button "Generate PDF" at bounding box center [753, 48] width 51 height 14
click at [703, 48] on button "Cancel" at bounding box center [693, 48] width 51 height 14
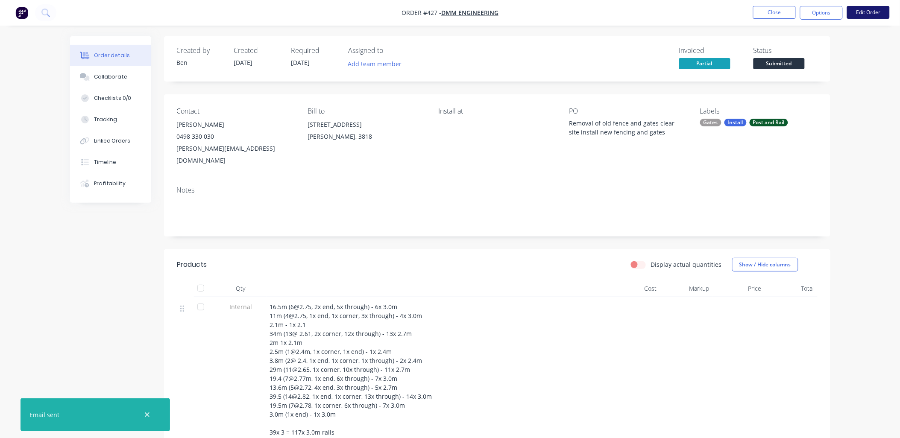
click at [717, 15] on button "Edit Order" at bounding box center [868, 12] width 43 height 13
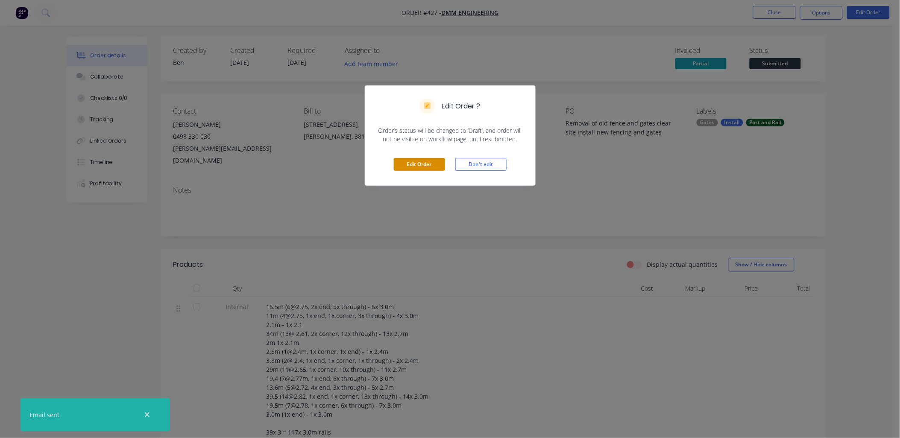
click at [424, 162] on button "Edit Order" at bounding box center [419, 164] width 51 height 13
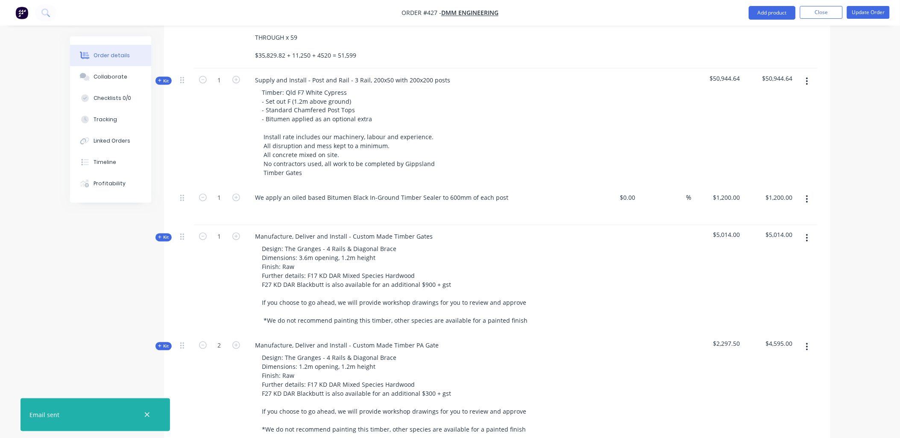
click at [163, 78] on span "Kit" at bounding box center [163, 81] width 11 height 6
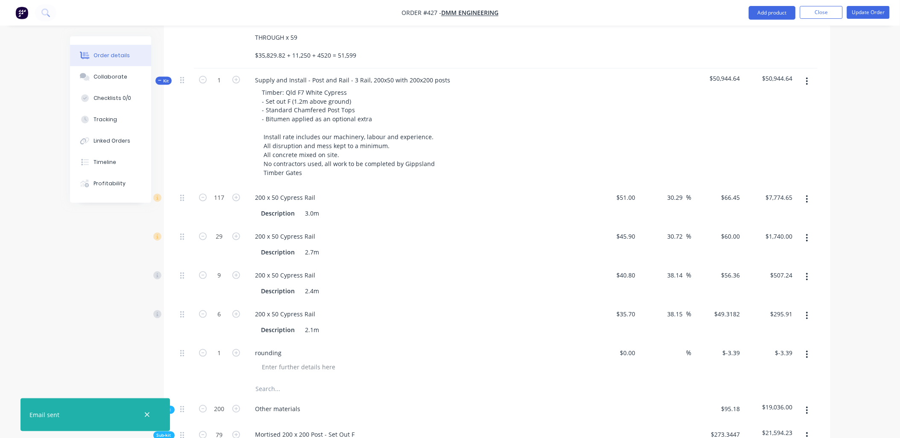
scroll to position [474, 0]
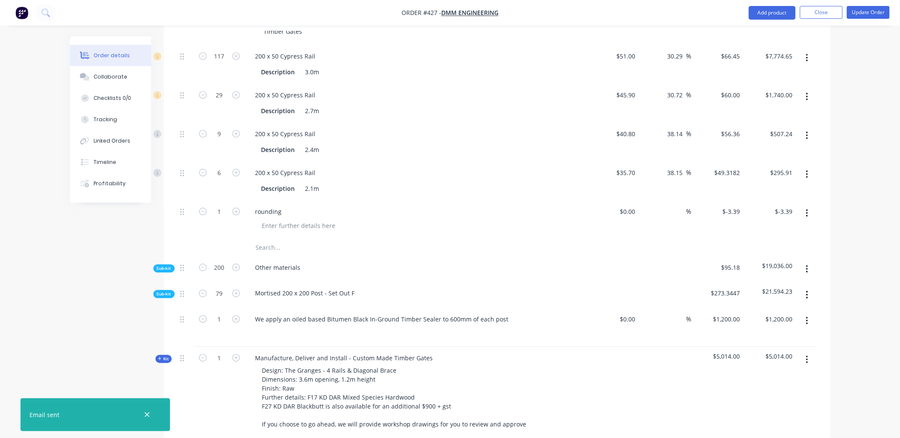
click at [165, 291] on span "Sub-kit" at bounding box center [164, 294] width 15 height 6
